Goal: Check status: Check status

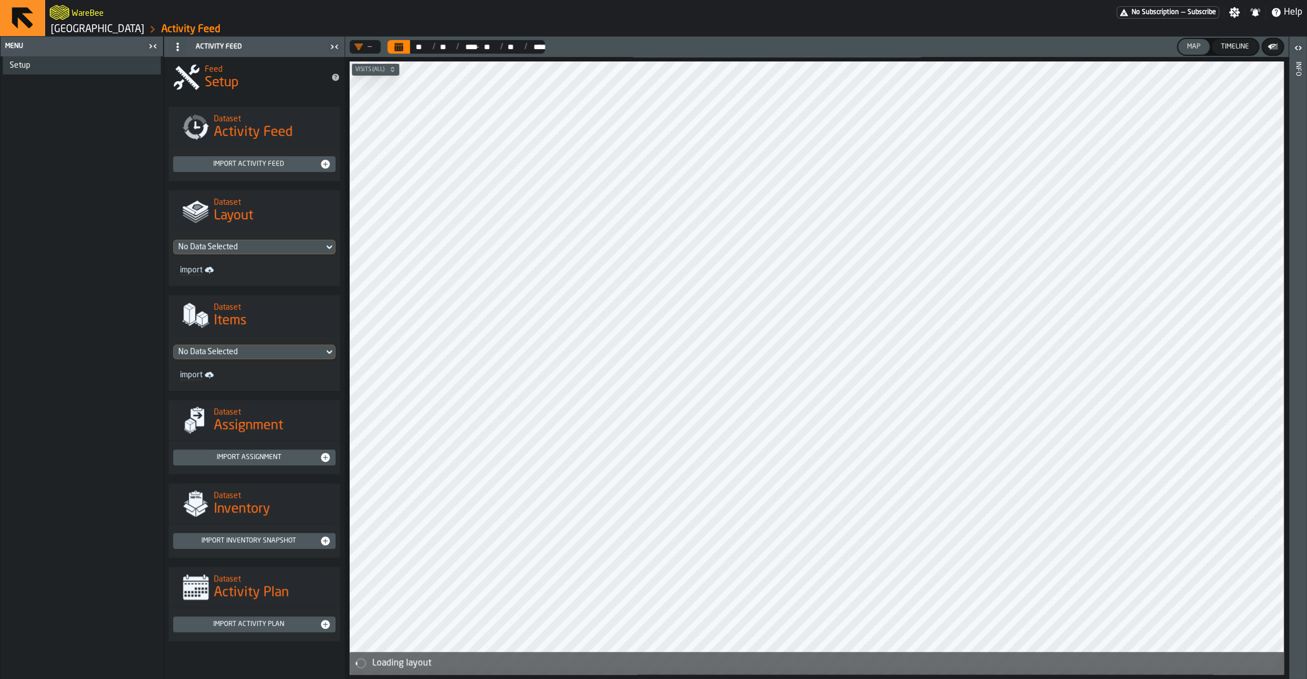
click at [111, 20] on div "WareBee" at bounding box center [583, 12] width 1067 height 20
click at [104, 28] on link "[GEOGRAPHIC_DATA]" at bounding box center [98, 29] width 94 height 12
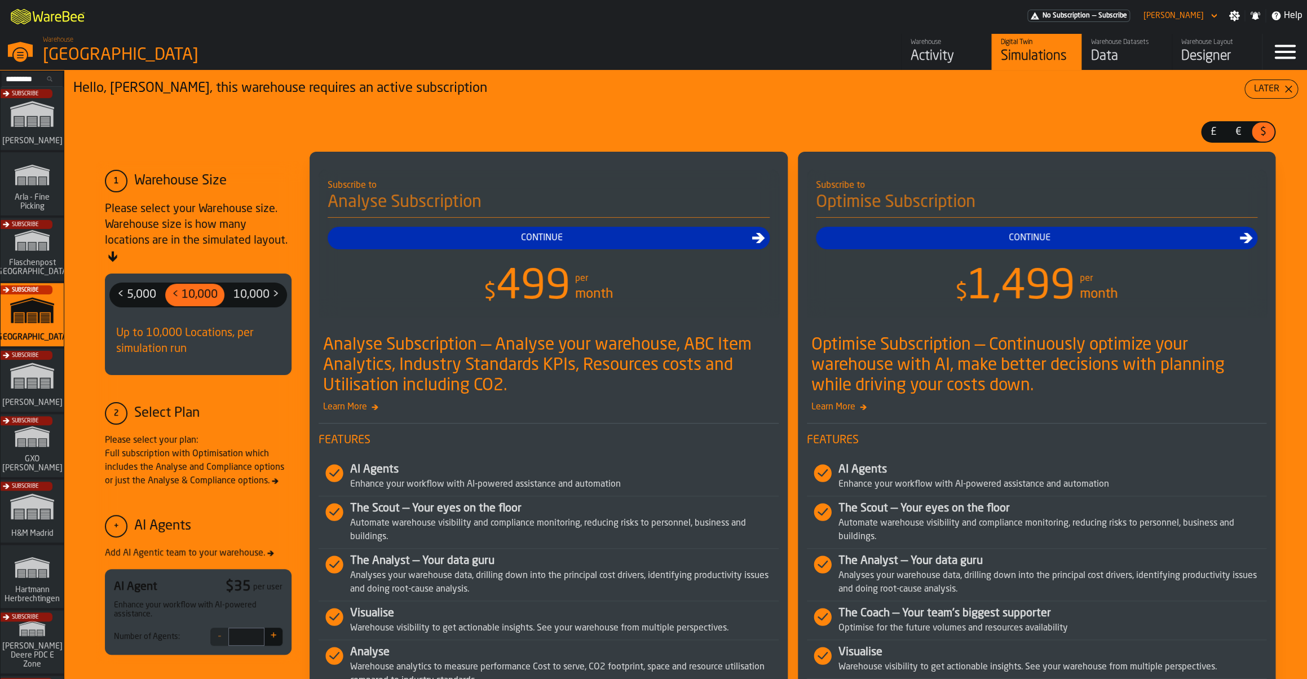
click at [36, 387] on div "Subscribe" at bounding box center [29, 383] width 63 height 65
click at [946, 52] on div "Activity" at bounding box center [947, 56] width 72 height 18
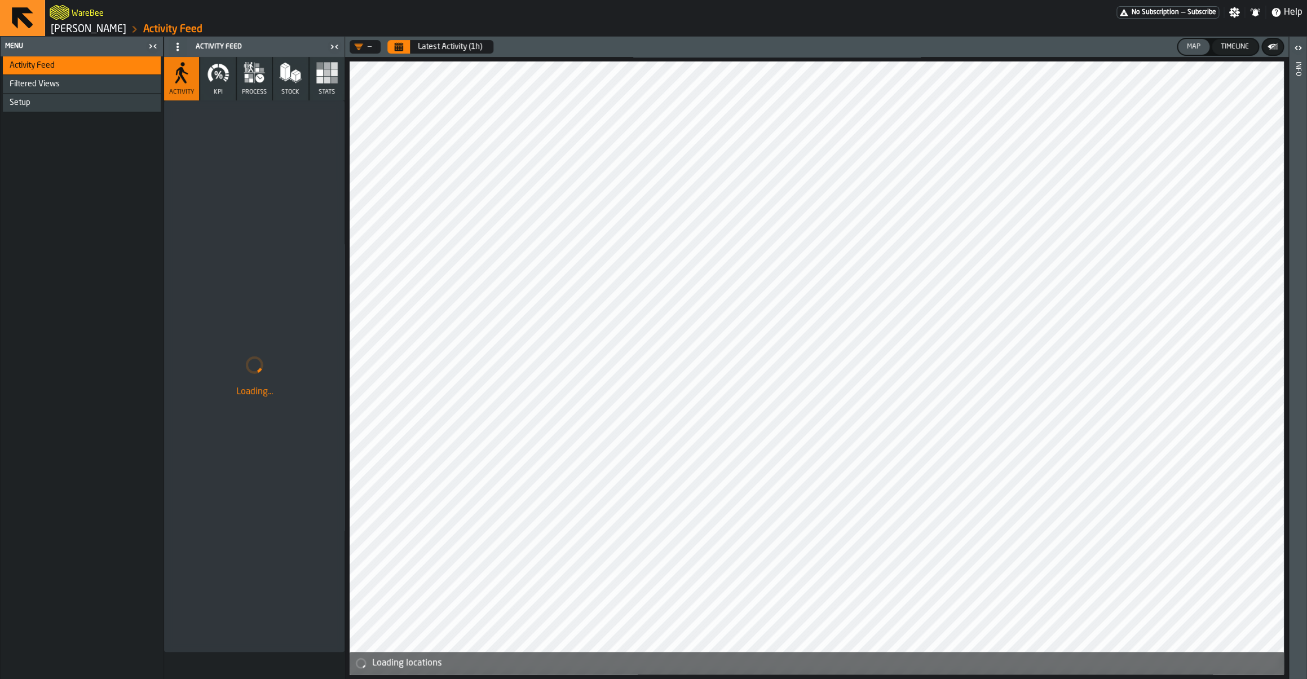
click at [325, 82] on rect "button" at bounding box center [327, 80] width 7 height 7
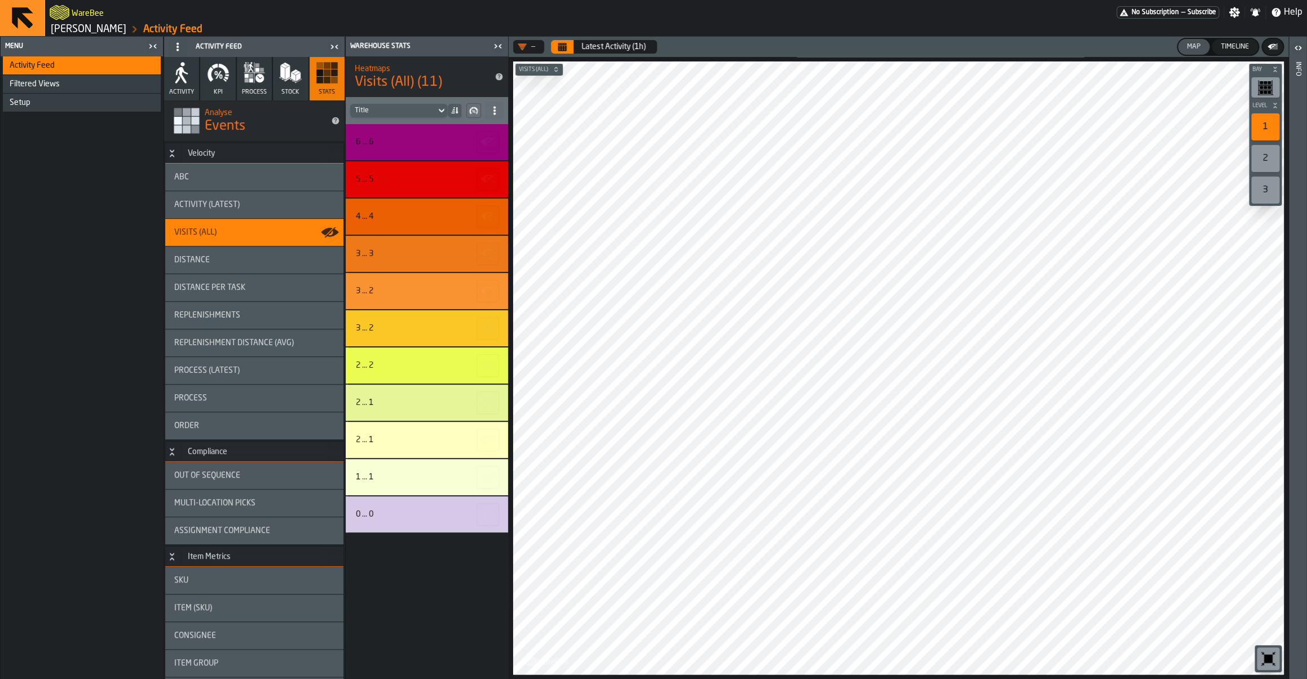
click at [571, 54] on button "Calendar" at bounding box center [562, 47] width 23 height 14
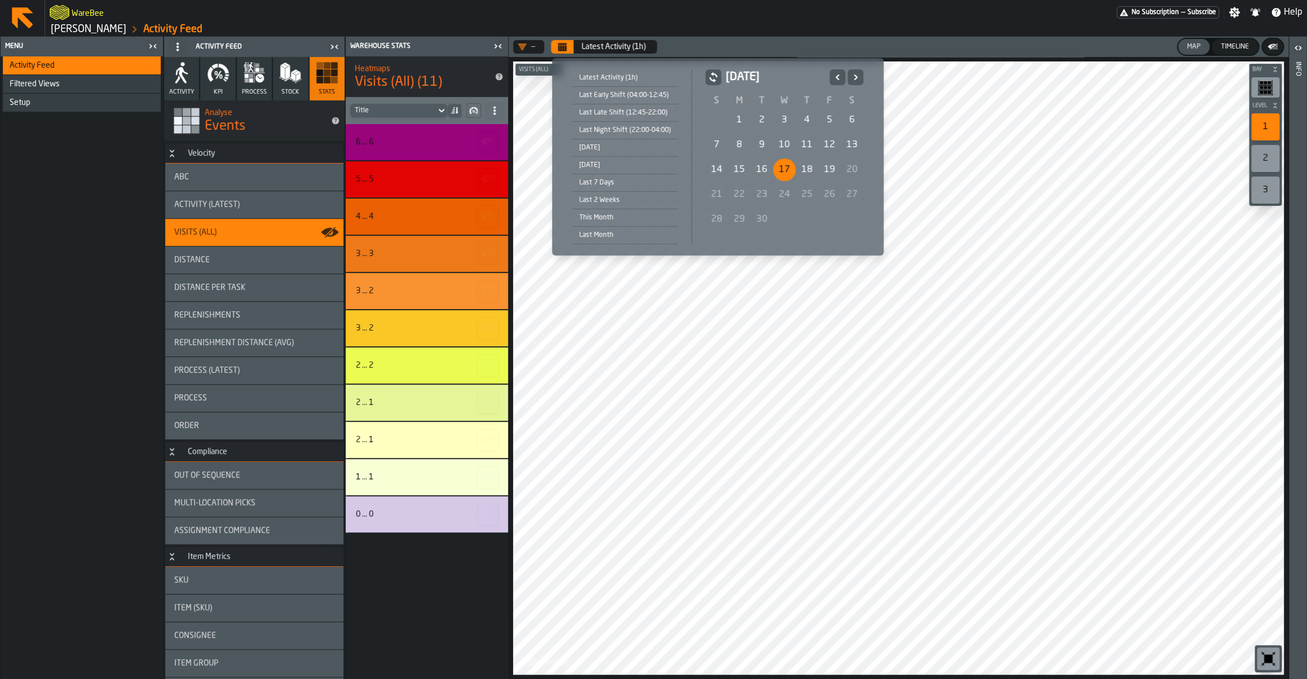
click at [789, 171] on div "17" at bounding box center [784, 170] width 23 height 23
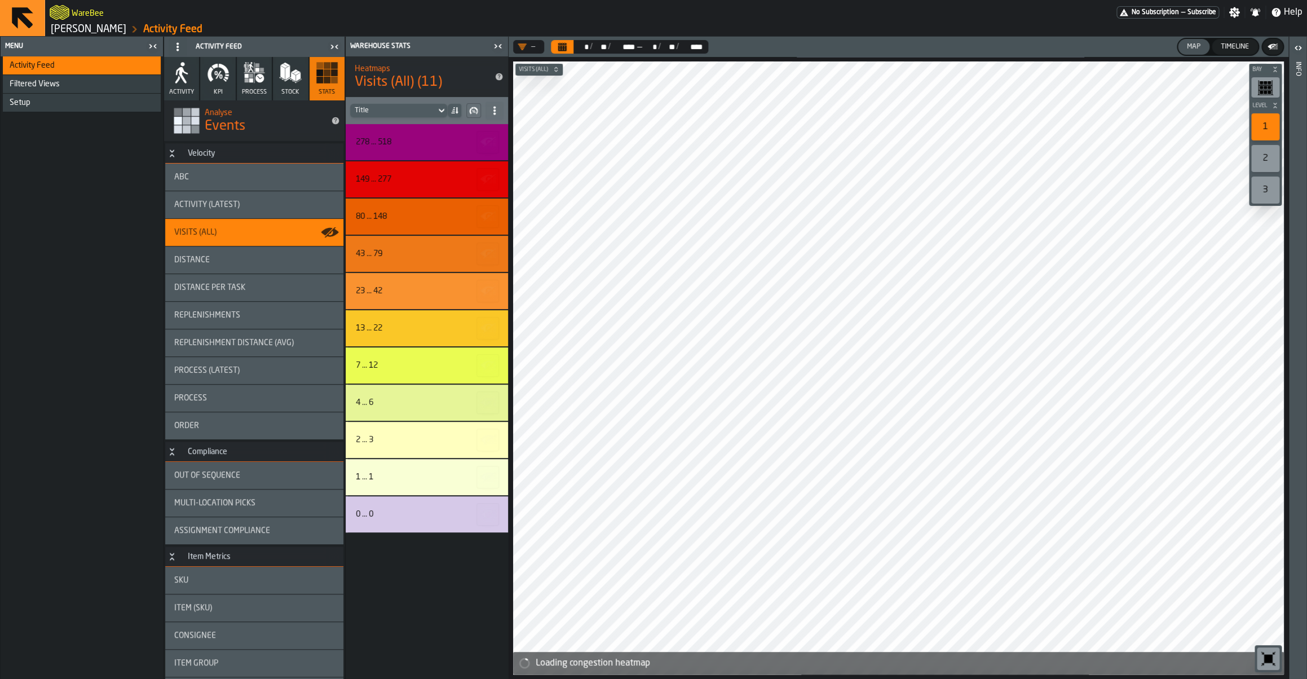
click at [1263, 655] on icon "button-toolbar-undefined" at bounding box center [1269, 659] width 18 height 18
